Goal: Task Accomplishment & Management: Complete application form

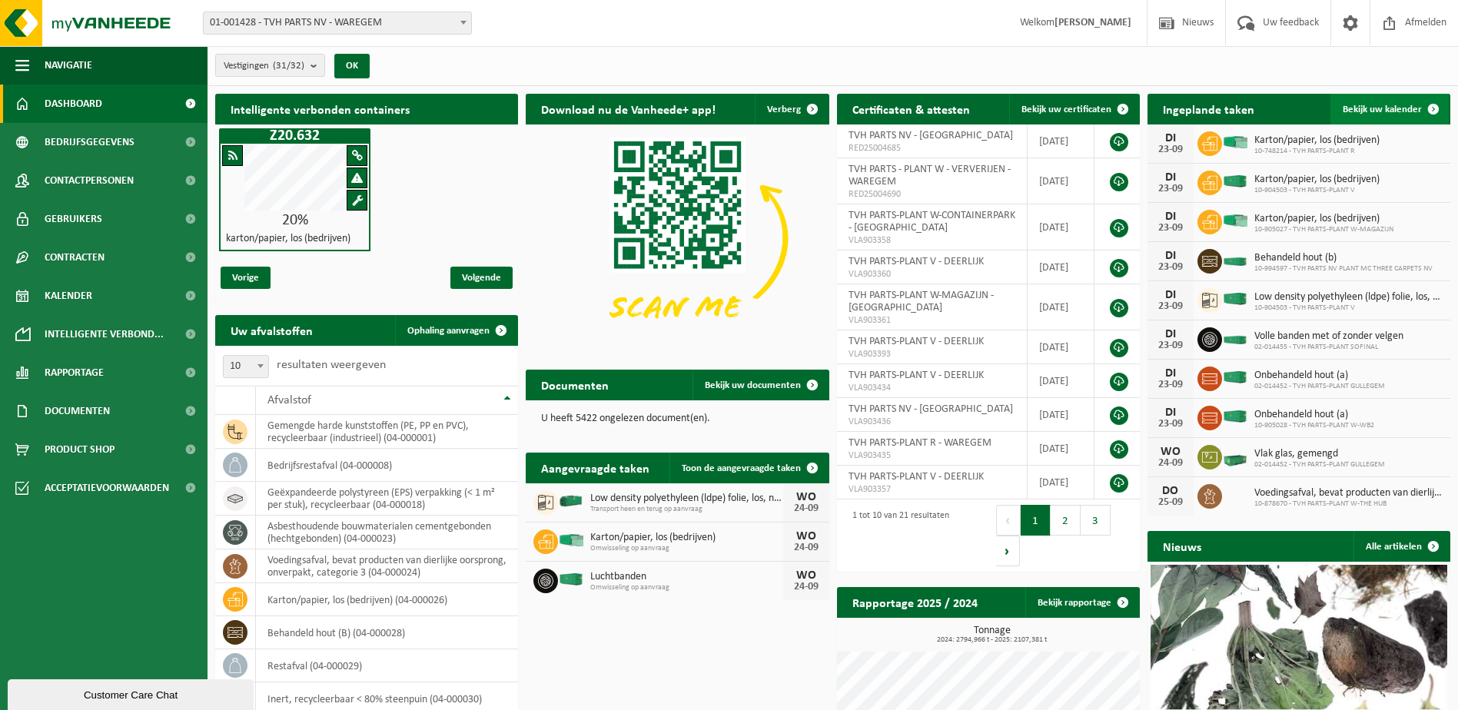
click at [1432, 106] on span at bounding box center [1433, 109] width 31 height 31
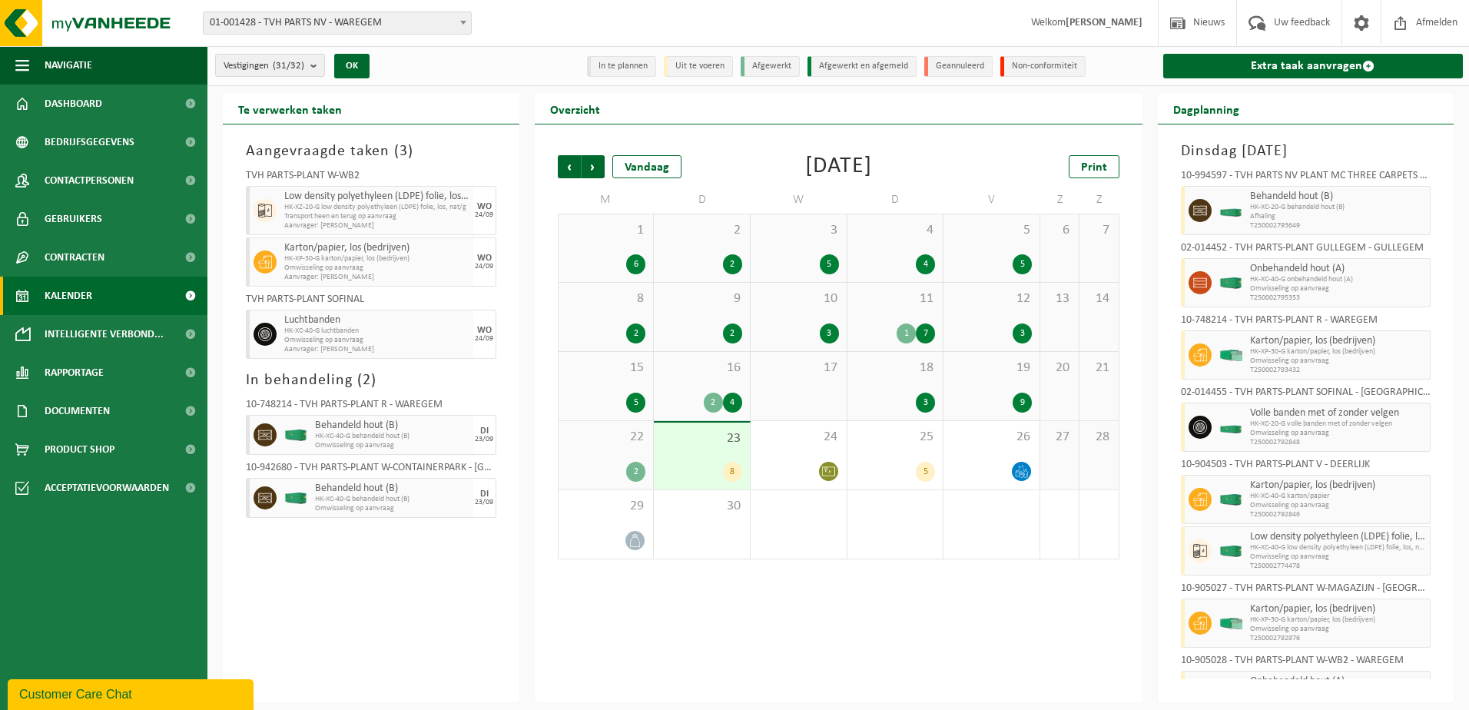
scroll to position [43, 0]
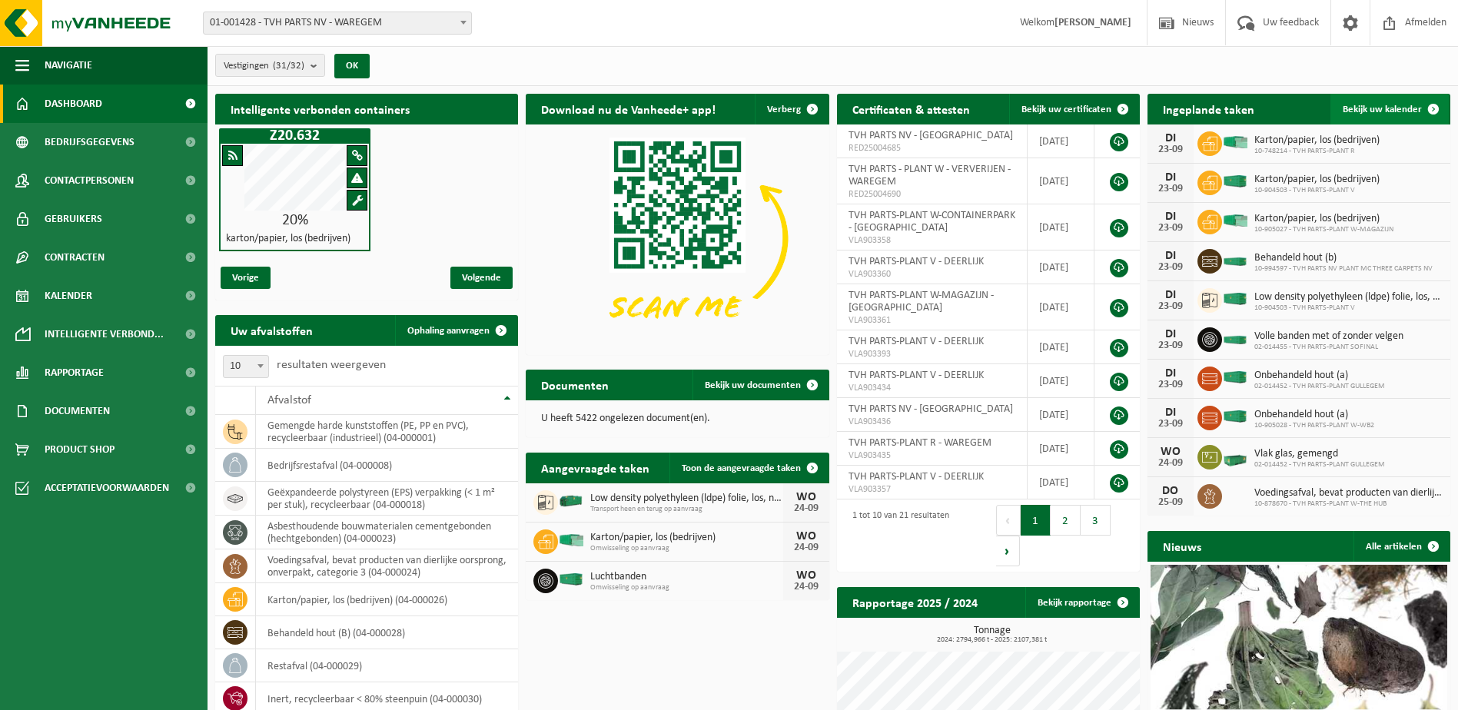
click at [1137, 106] on span at bounding box center [1433, 109] width 31 height 31
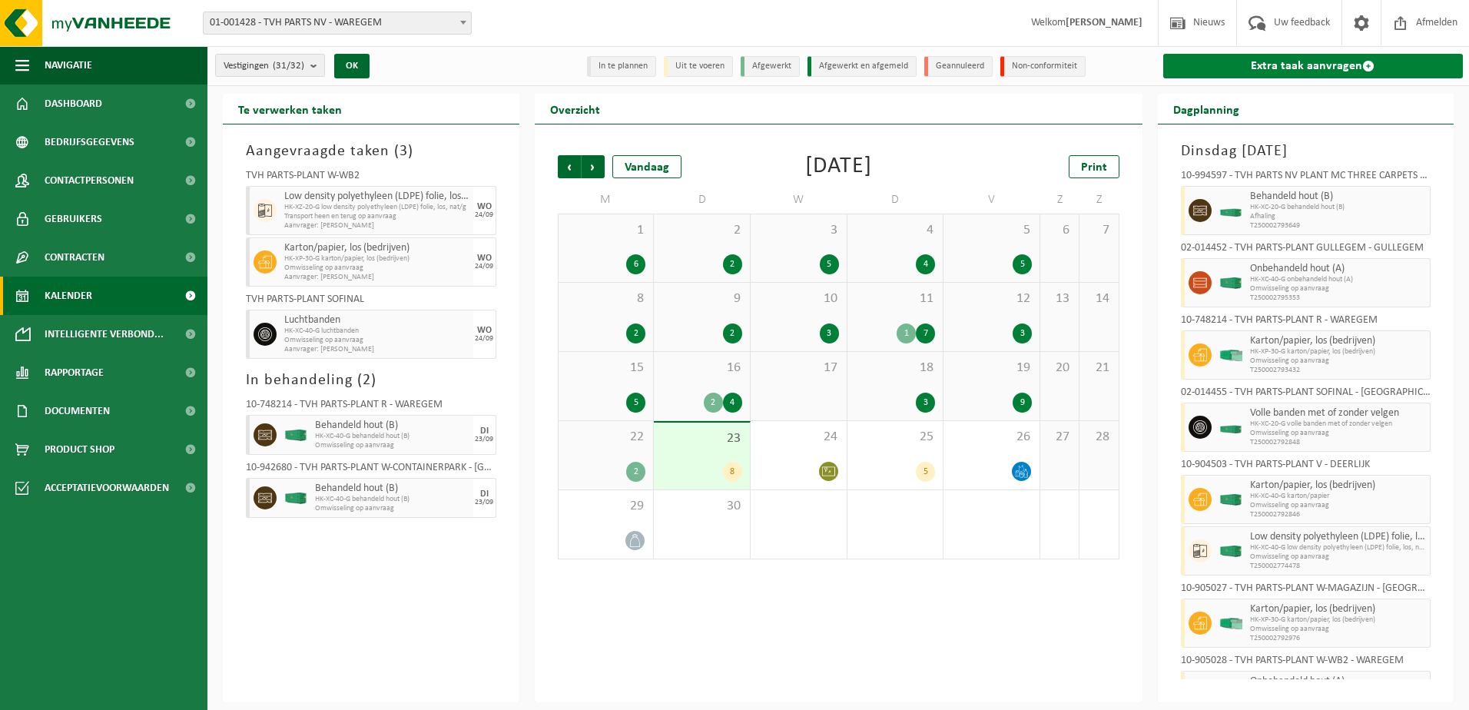
click at [1366, 65] on span at bounding box center [1368, 66] width 12 height 12
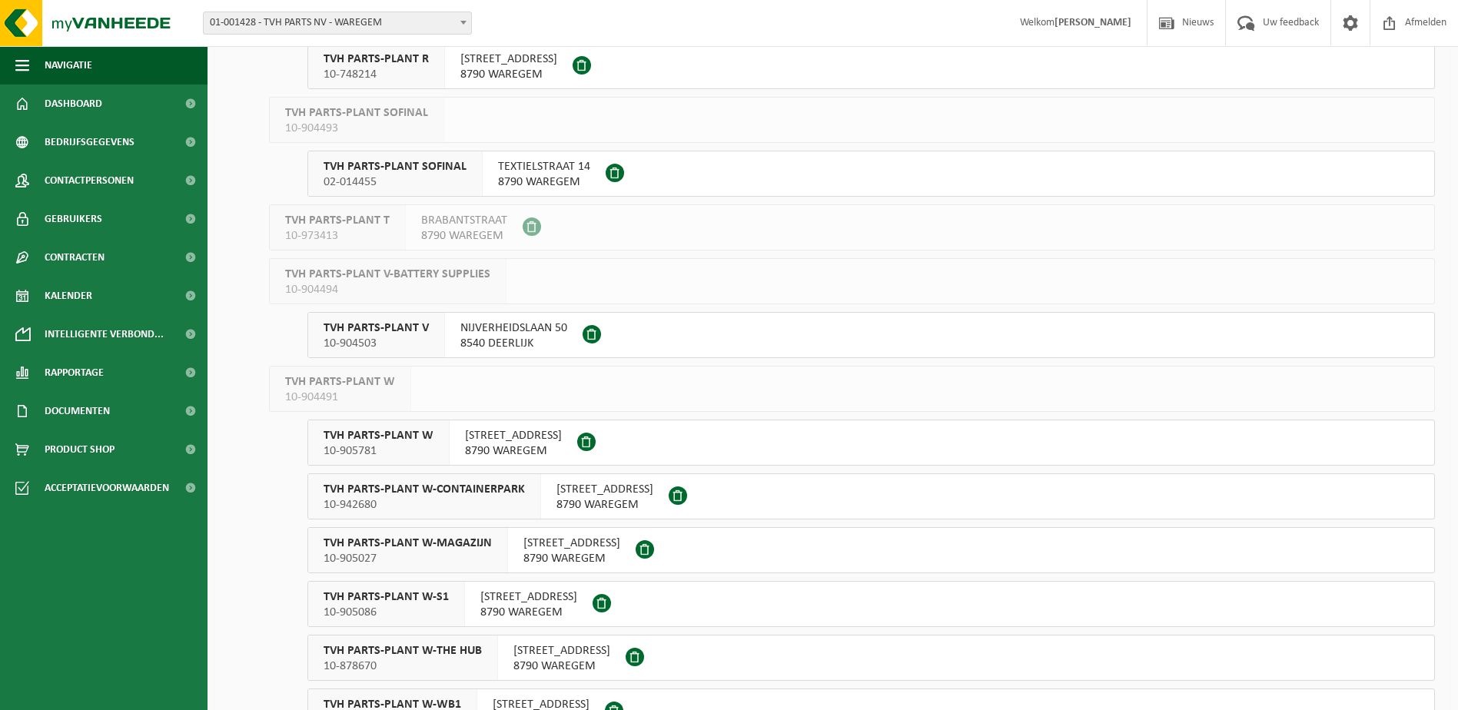
scroll to position [999, 0]
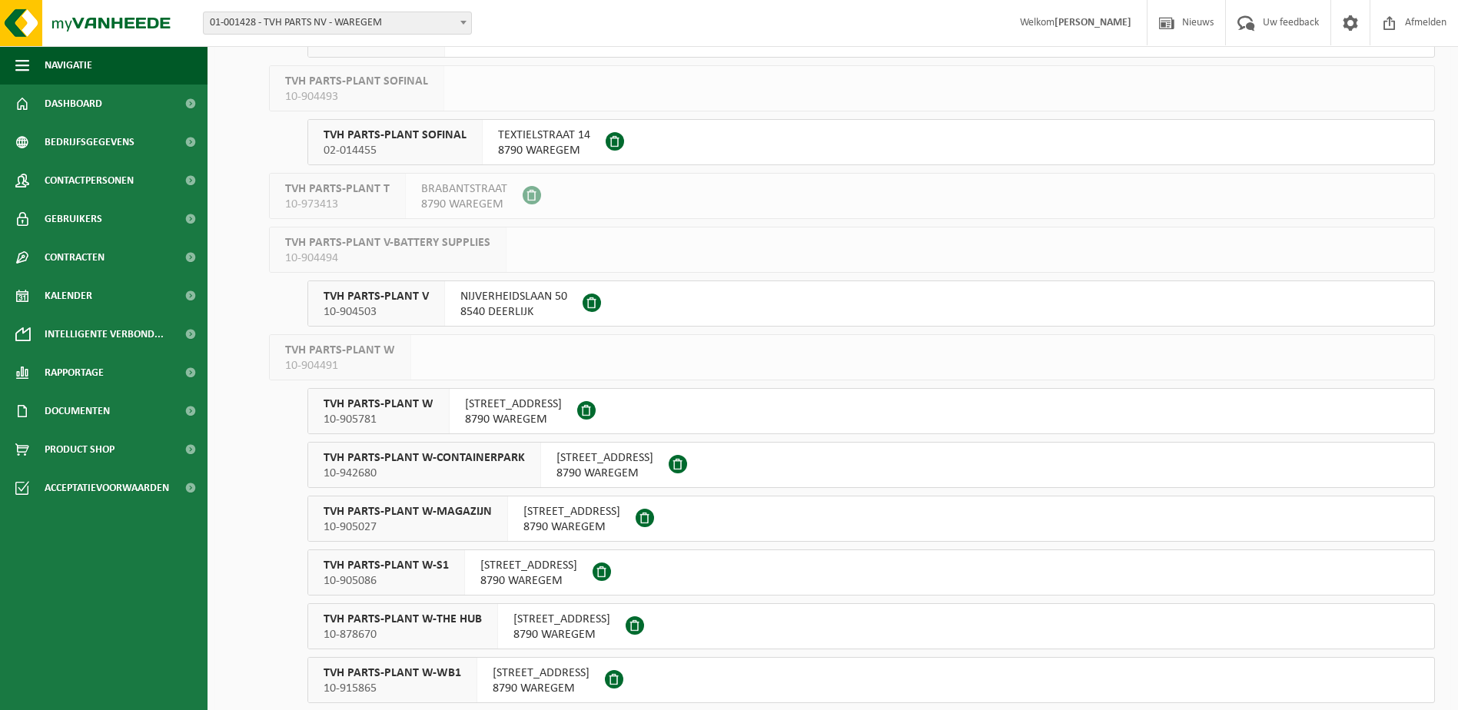
click at [377, 307] on span "10-904503" at bounding box center [375, 311] width 105 height 15
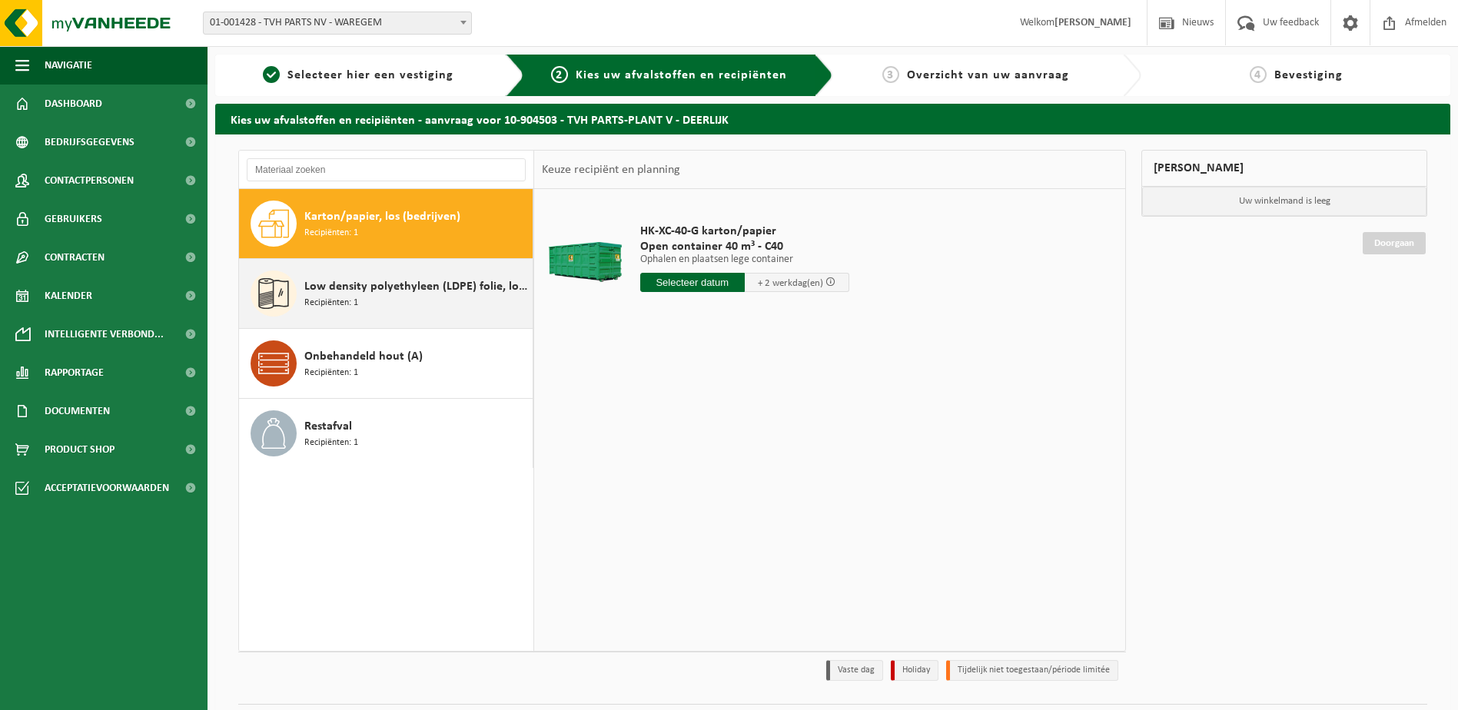
click at [324, 296] on span "Recipiënten: 1" at bounding box center [331, 303] width 54 height 15
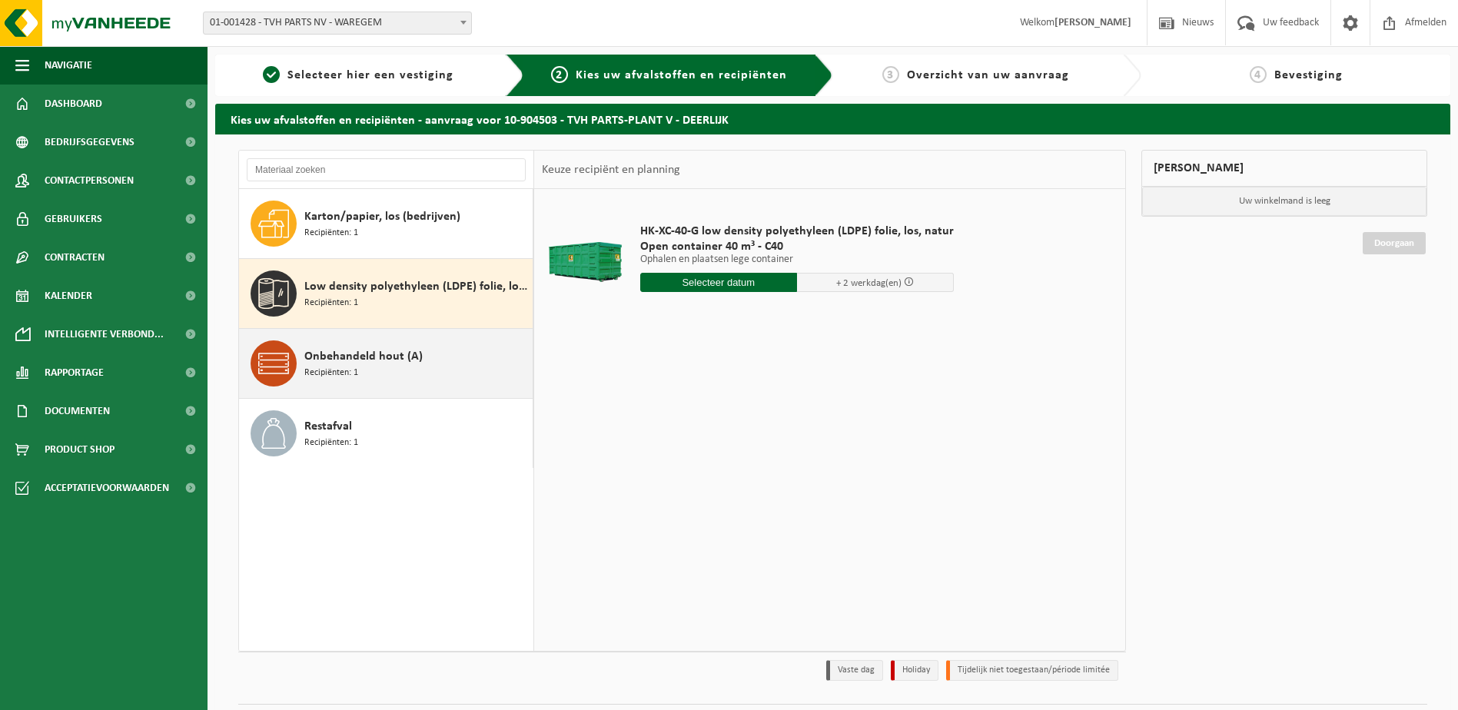
click at [376, 361] on span "Onbehandeld hout (A)" at bounding box center [363, 356] width 118 height 18
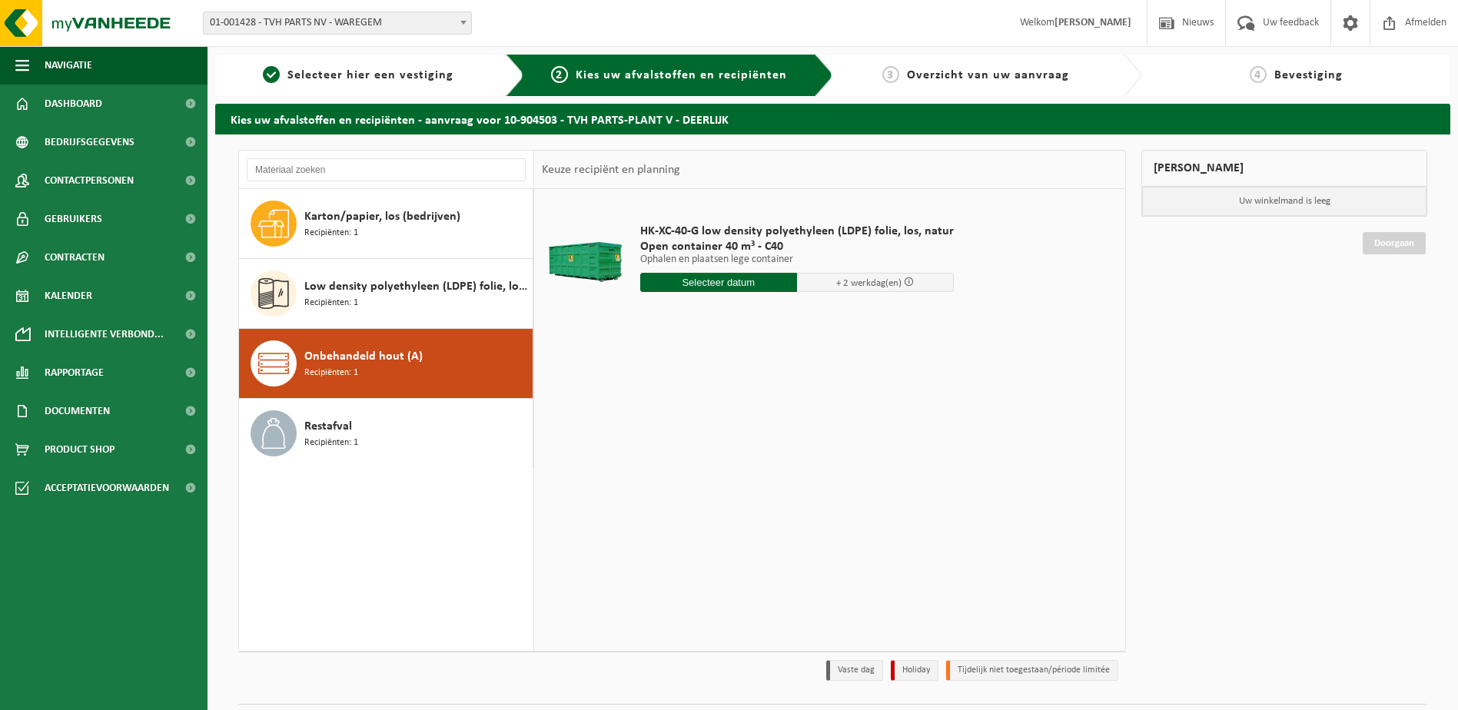
click at [376, 361] on span "Onbehandeld hout (A)" at bounding box center [363, 356] width 118 height 18
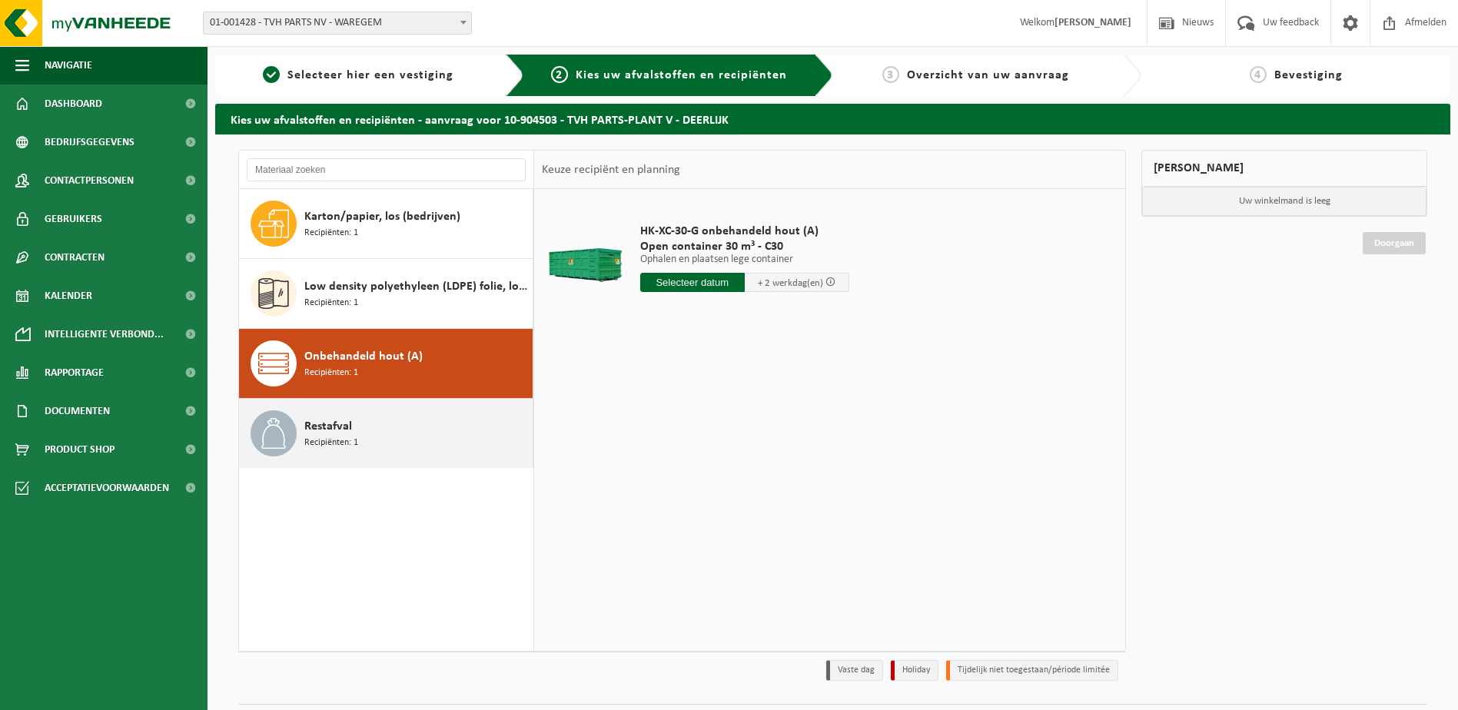
click at [353, 426] on div "Restafval Recipiënten: 1" at bounding box center [416, 433] width 224 height 46
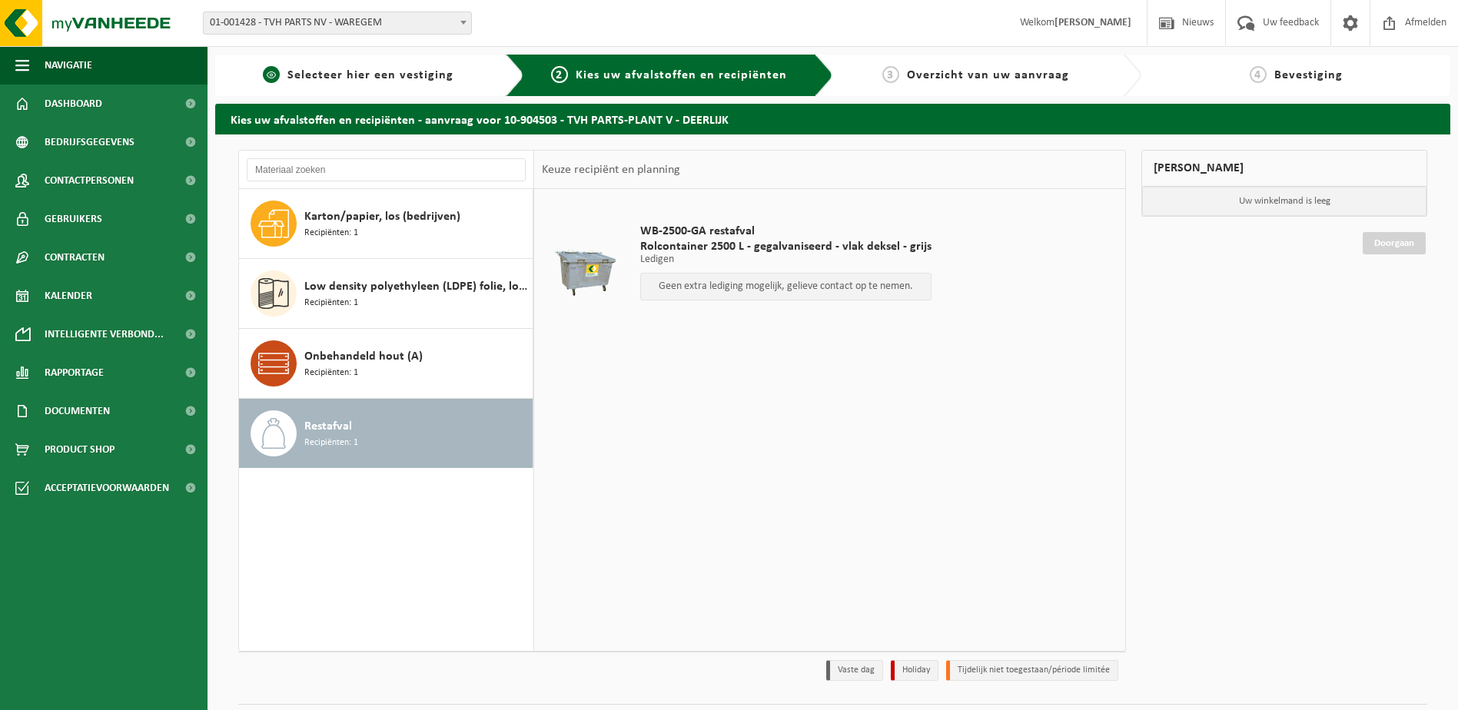
drag, startPoint x: 351, startPoint y: 107, endPoint x: 353, endPoint y: 94, distance: 13.2
click at [351, 107] on h2 "Kies uw afvalstoffen en recipiënten - aanvraag voor 10-904503 - TVH PARTS-PLANT…" at bounding box center [832, 119] width 1235 height 30
click at [352, 81] on span "Selecteer hier een vestiging" at bounding box center [370, 75] width 166 height 12
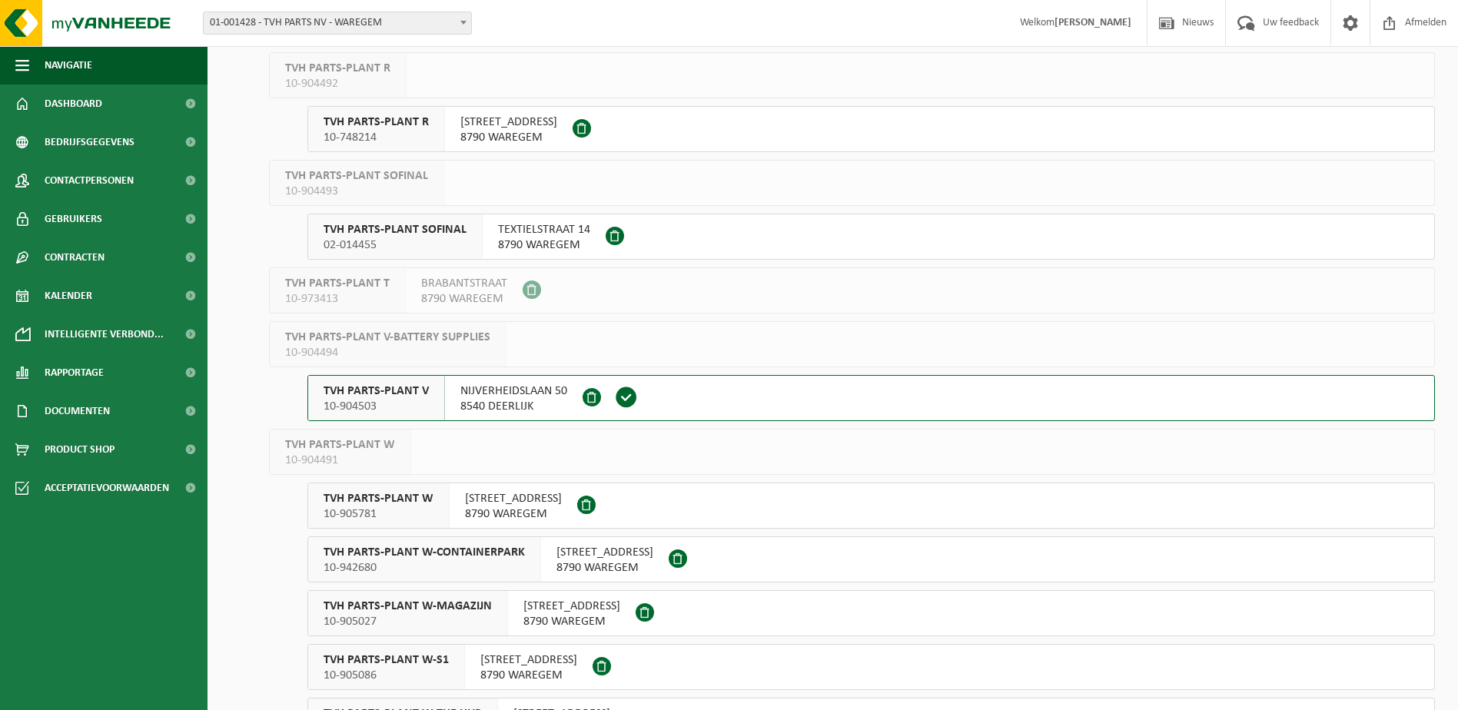
scroll to position [922, 0]
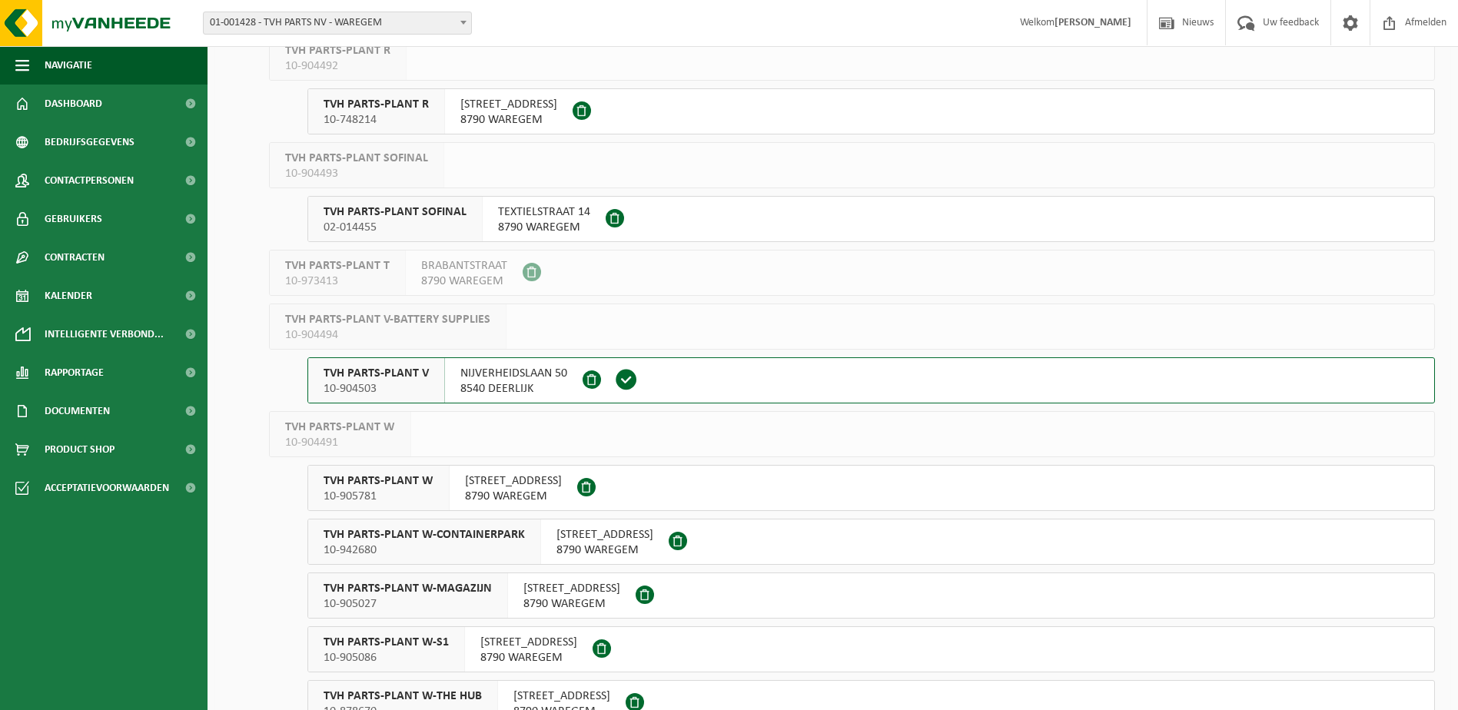
click at [380, 373] on span "TVH PARTS-PLANT V" at bounding box center [375, 373] width 105 height 15
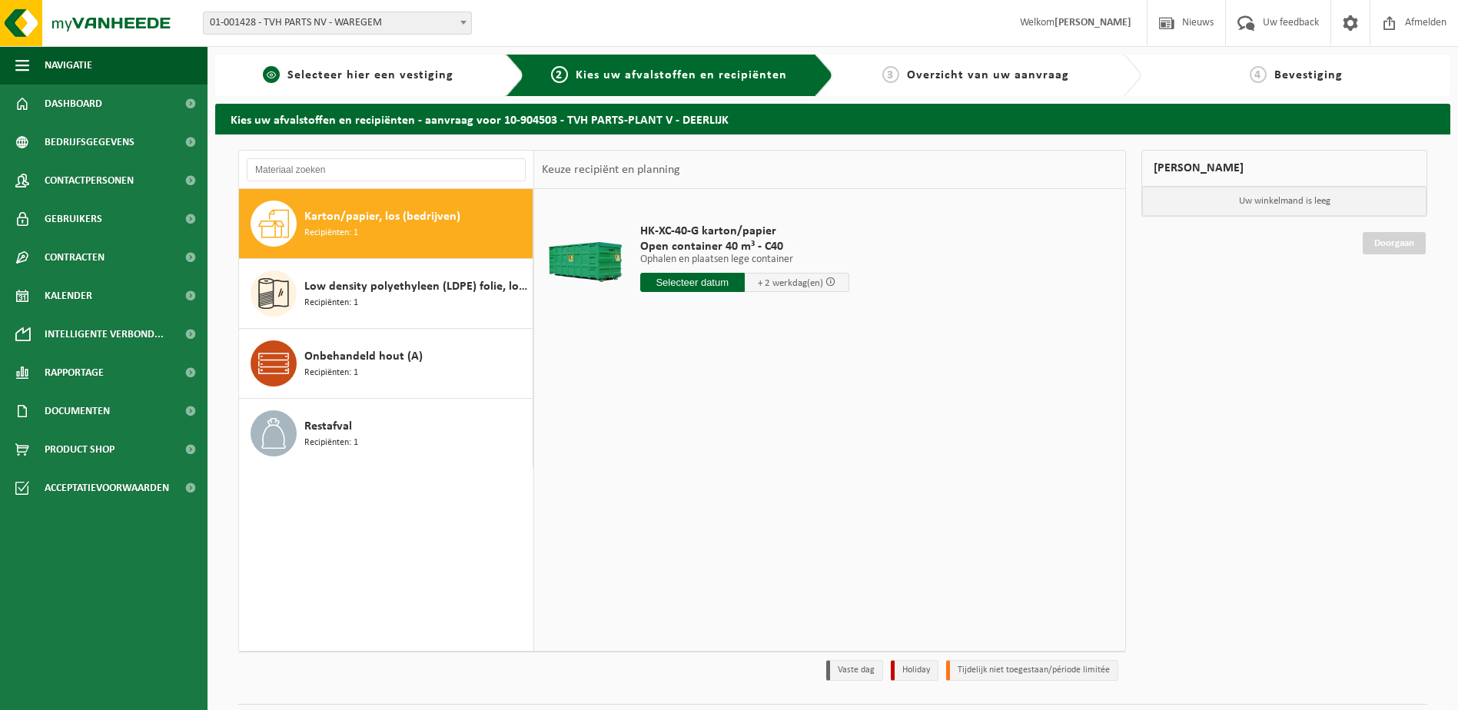
click at [278, 64] on div "1 Selecteer hier een vestiging" at bounding box center [369, 75] width 309 height 41
click at [322, 69] on span "Selecteer hier een vestiging" at bounding box center [370, 75] width 166 height 12
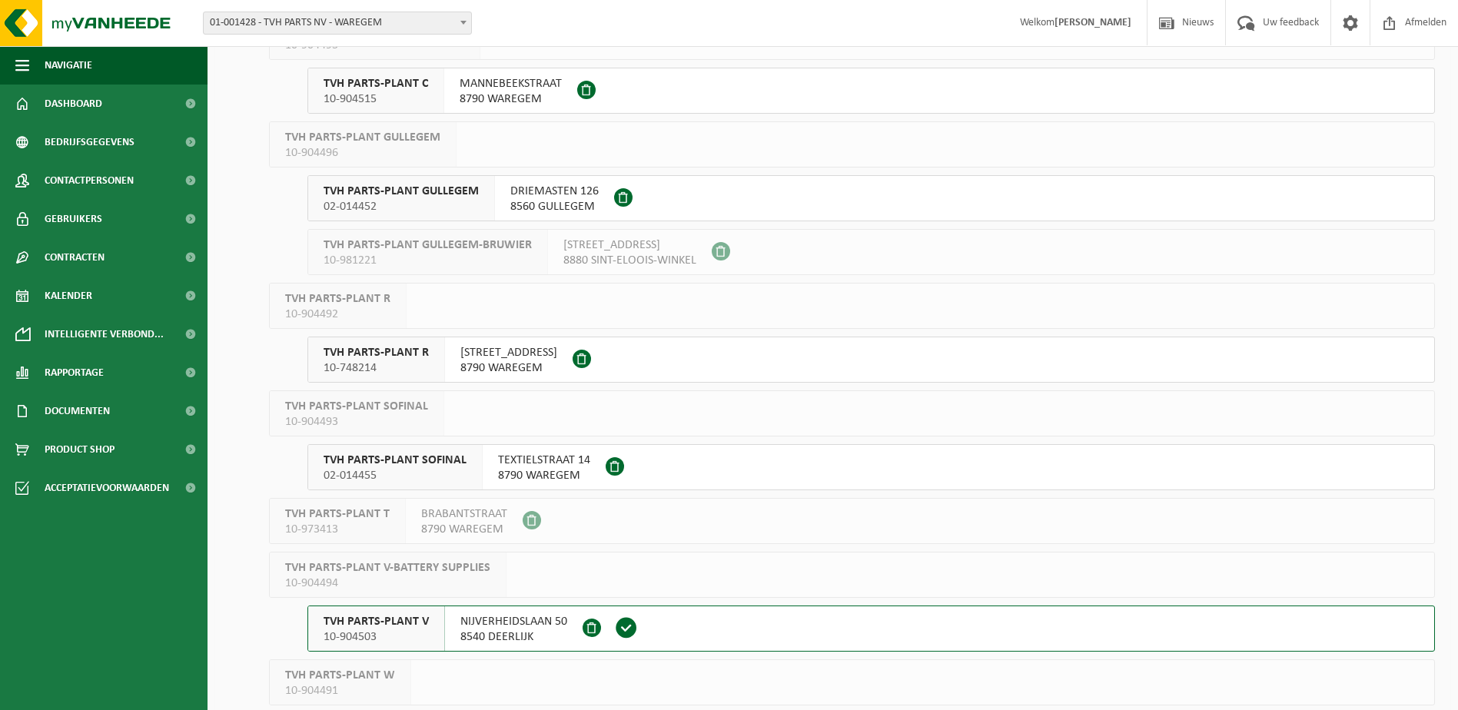
scroll to position [768, 0]
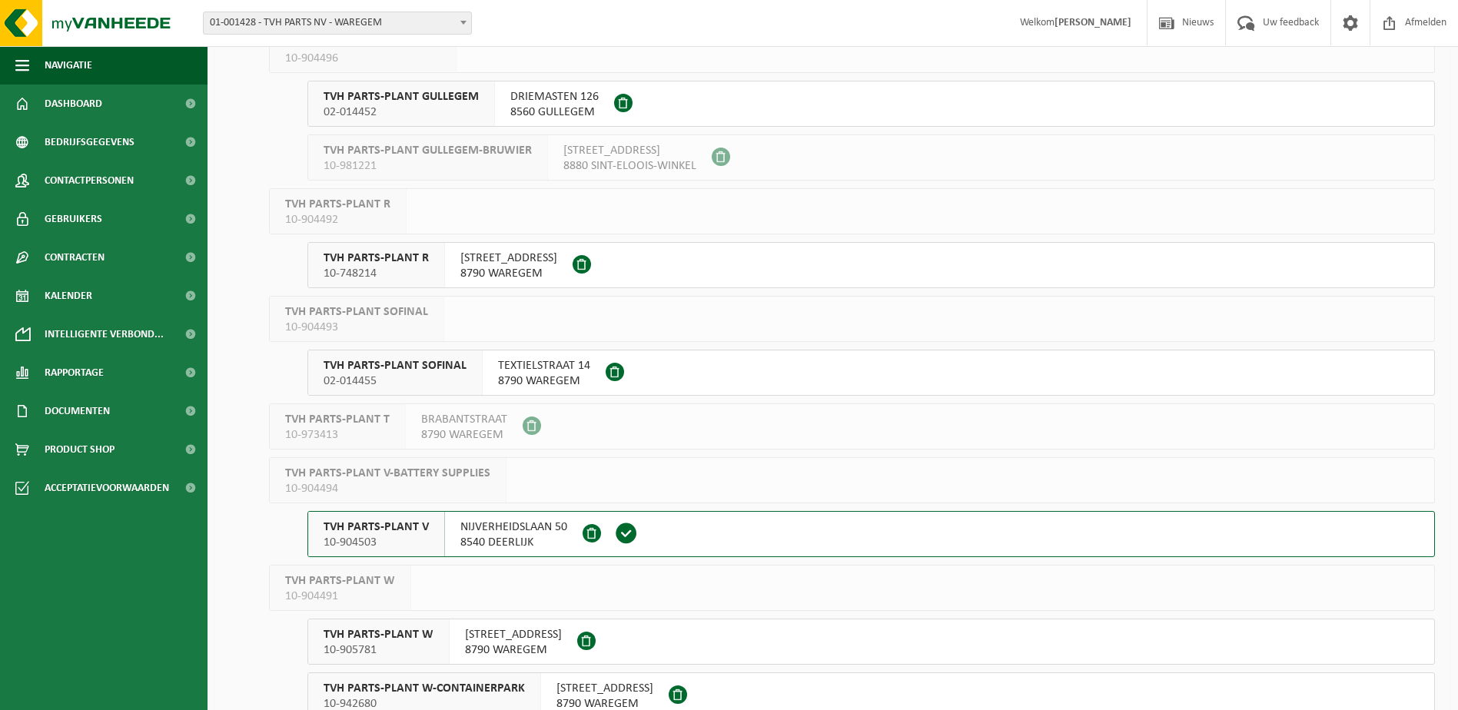
click at [441, 378] on span "02-014455" at bounding box center [394, 380] width 143 height 15
